Goal: Navigation & Orientation: Find specific page/section

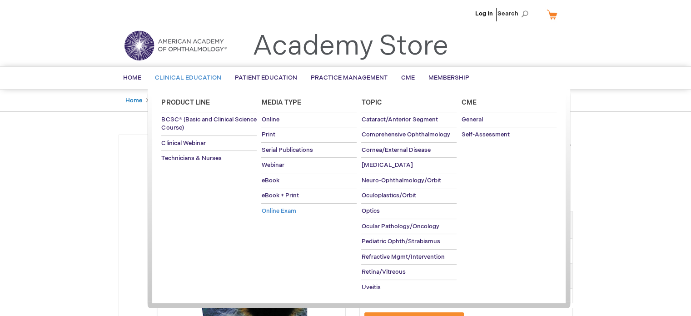
click at [286, 214] on link "Online Exam" at bounding box center [308, 211] width 95 height 15
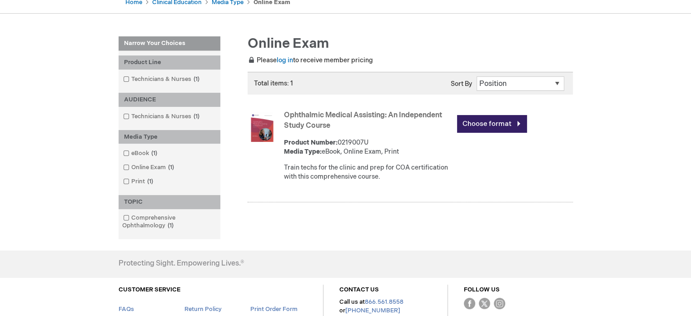
scroll to position [100, 0]
click at [140, 154] on link "eBook 1 item" at bounding box center [141, 153] width 40 height 9
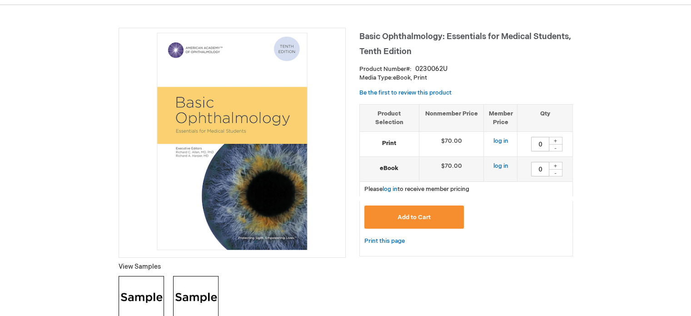
scroll to position [107, 0]
click at [389, 188] on link "log in" at bounding box center [390, 188] width 15 height 7
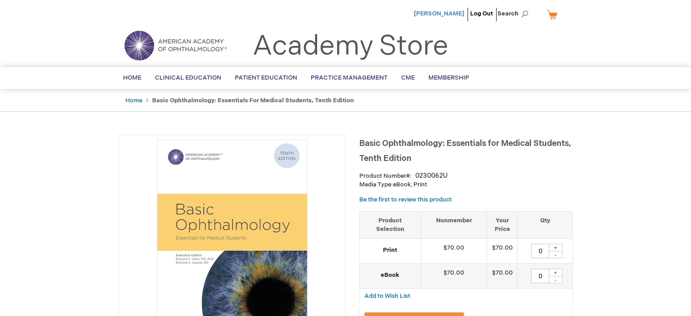
click at [442, 12] on span "Matthew Appenzeller" at bounding box center [439, 13] width 50 height 7
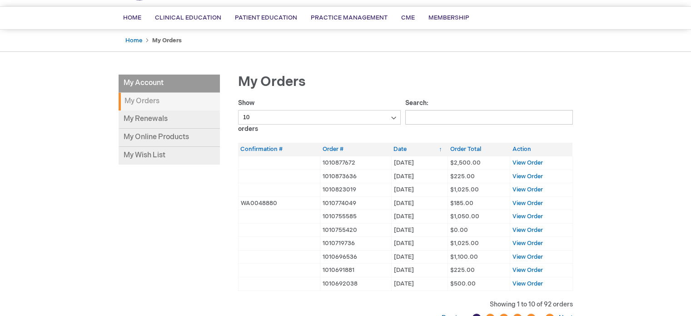
scroll to position [61, 0]
click at [161, 120] on link "My Renewals" at bounding box center [169, 119] width 101 height 18
click at [455, 15] on span "Membership" at bounding box center [449, 16] width 41 height 7
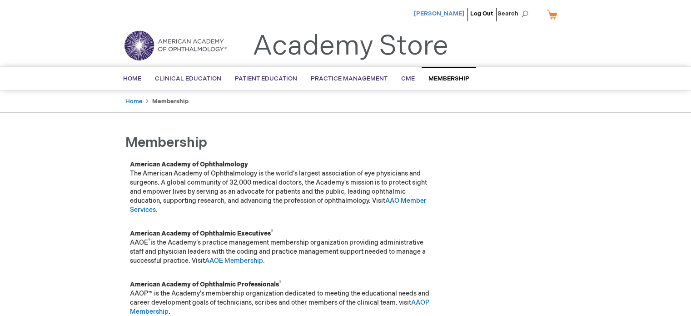
click at [449, 13] on span "[PERSON_NAME]" at bounding box center [439, 13] width 50 height 7
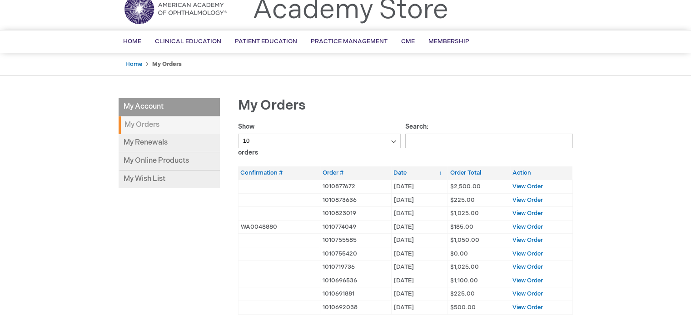
scroll to position [36, 0]
click at [527, 214] on span "View Order" at bounding box center [528, 213] width 30 height 7
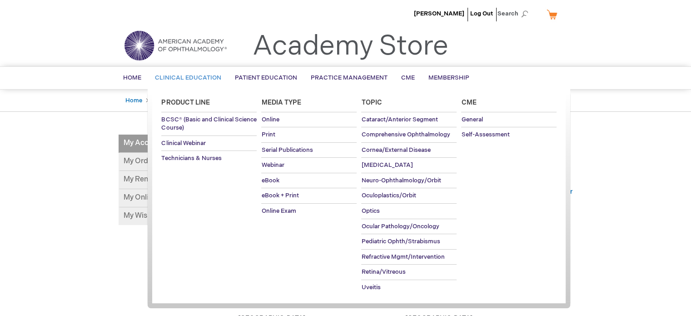
click at [168, 75] on span "Clinical Education" at bounding box center [188, 77] width 66 height 7
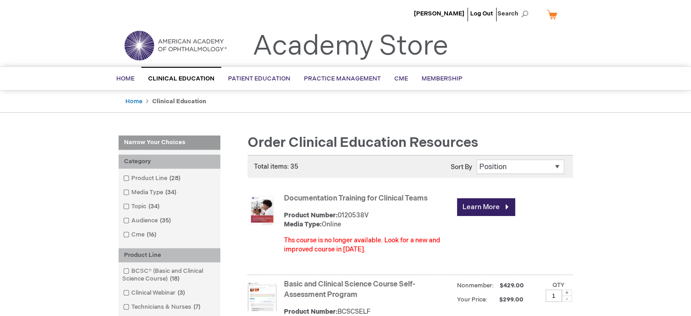
click at [180, 44] on img at bounding box center [175, 45] width 109 height 33
